Goal: Task Accomplishment & Management: Complete application form

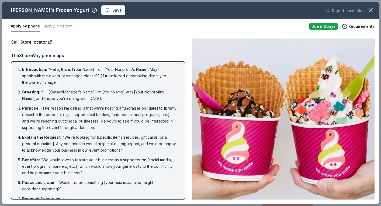
scroll to position [101, 0]
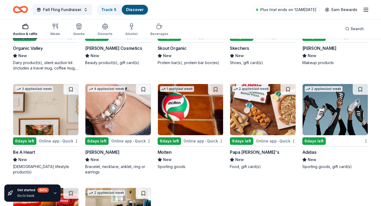
scroll to position [3394, 0]
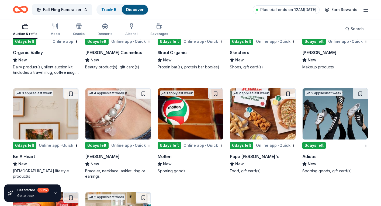
click at [51, 122] on img at bounding box center [45, 113] width 65 height 51
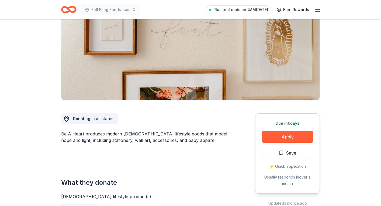
scroll to position [99, 0]
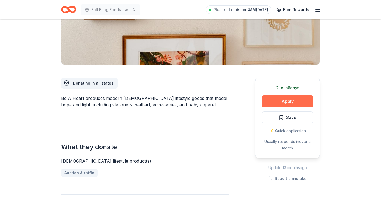
click at [282, 102] on button "Apply" at bounding box center [287, 101] width 51 height 12
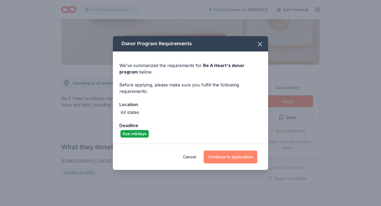
click at [223, 156] on button "Continue to application" at bounding box center [231, 157] width 54 height 13
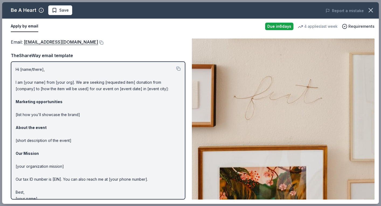
drag, startPoint x: 23, startPoint y: 44, endPoint x: 94, endPoint y: 53, distance: 71.1
click at [94, 53] on div "Email : [EMAIL_ADDRESS][DOMAIN_NAME] TheShareWay email template Hi [name/there]…" at bounding box center [98, 119] width 175 height 161
drag, startPoint x: 87, startPoint y: 42, endPoint x: 34, endPoint y: 39, distance: 52.6
click at [34, 39] on div "Email : [EMAIL_ADDRESS][DOMAIN_NAME]" at bounding box center [98, 42] width 175 height 7
click at [98, 43] on button at bounding box center [100, 42] width 5 height 4
